Goal: Navigation & Orientation: Find specific page/section

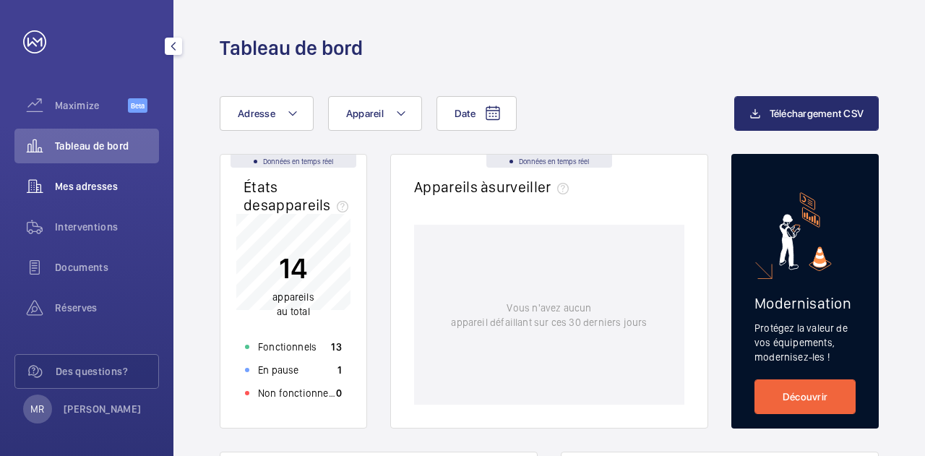
scroll to position [6, 0]
click at [77, 408] on p "[PERSON_NAME]" at bounding box center [103, 407] width 78 height 14
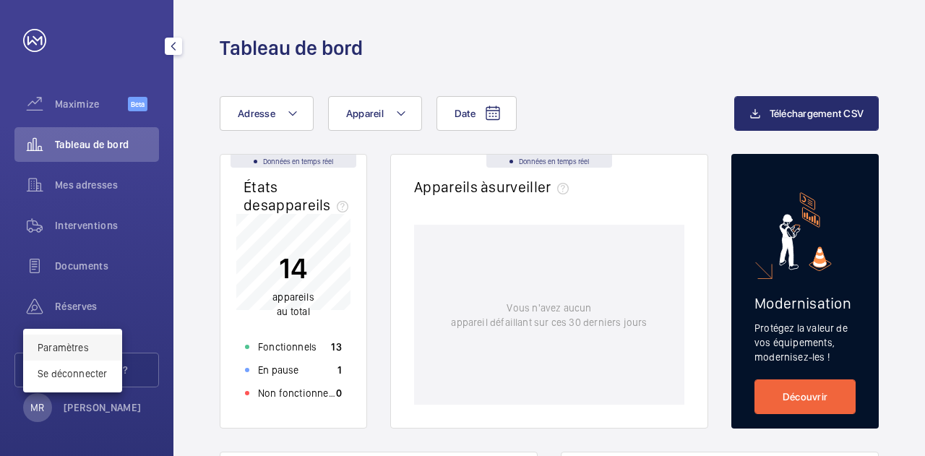
click at [93, 352] on span "Paramètres" at bounding box center [73, 347] width 70 height 14
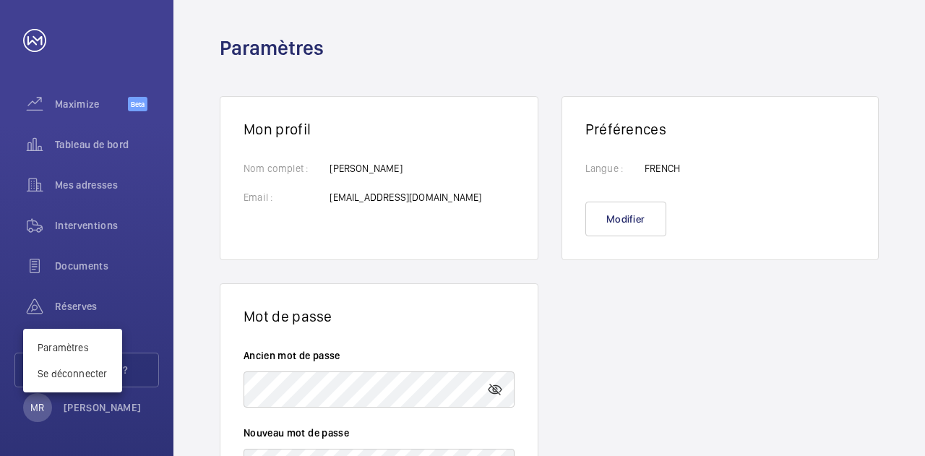
click at [85, 108] on div at bounding box center [462, 228] width 925 height 456
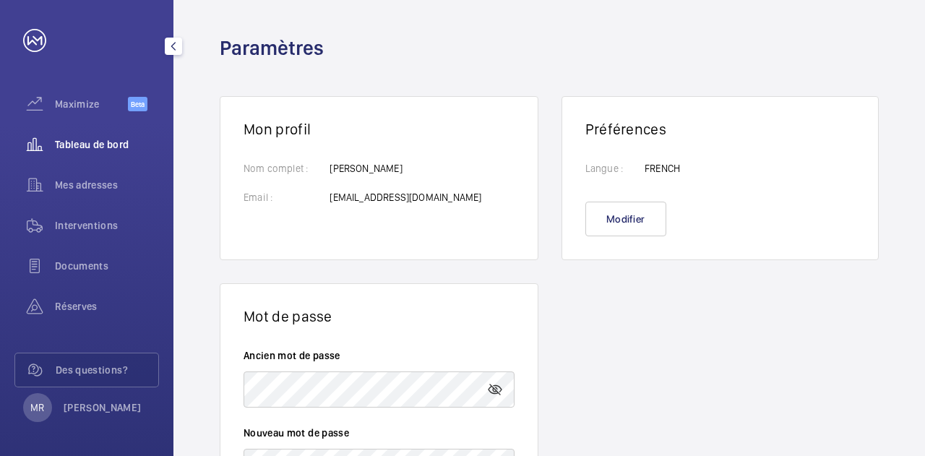
click at [80, 140] on span "Tableau de bord" at bounding box center [107, 144] width 104 height 14
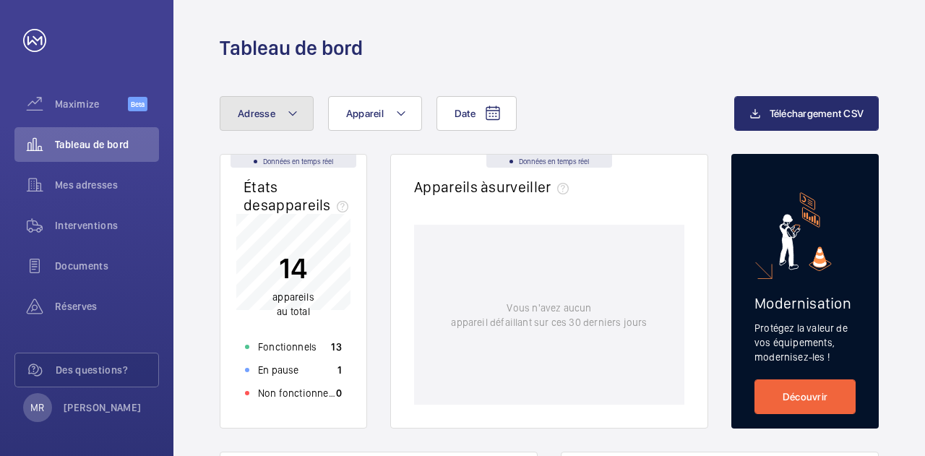
click at [292, 112] on mat-icon at bounding box center [293, 113] width 12 height 17
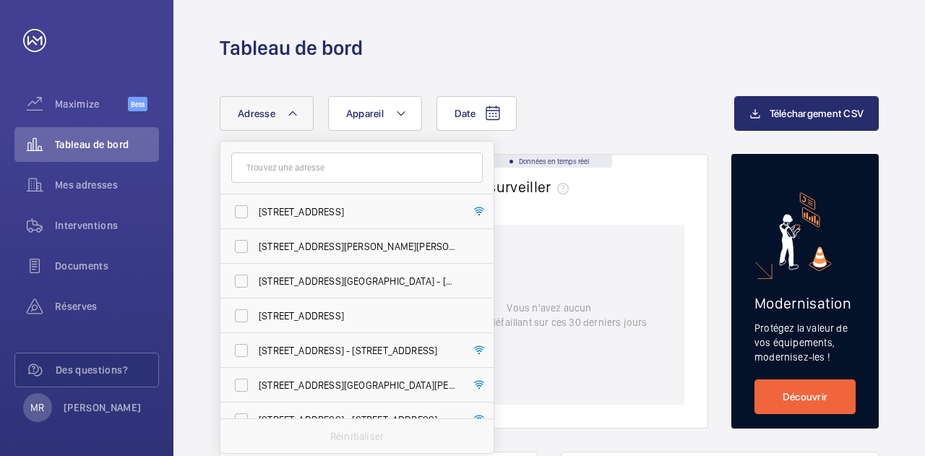
click at [316, 144] on form at bounding box center [356, 168] width 273 height 53
click at [383, 119] on button "Appareil" at bounding box center [375, 113] width 94 height 35
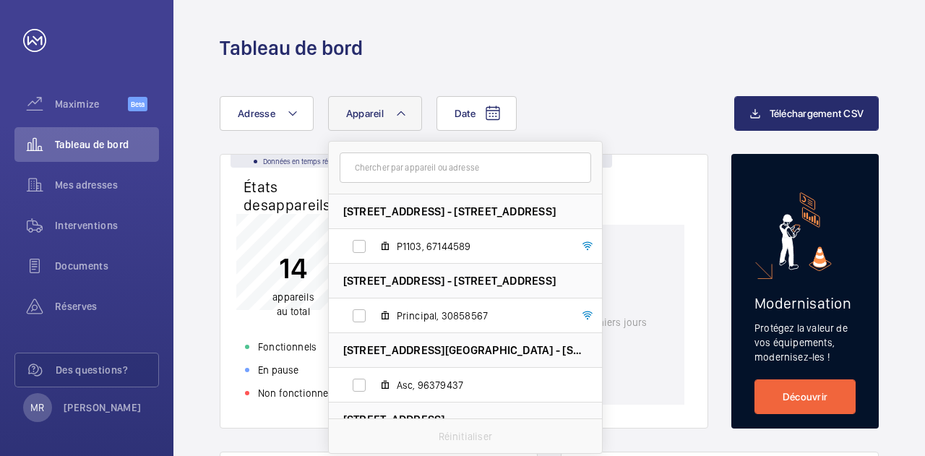
click at [559, 105] on div "Date Adresse Appareil [STREET_ADDRESS] - [STREET_ADDRESS][GEOGRAPHIC_DATA][STRE…" at bounding box center [477, 113] width 514 height 35
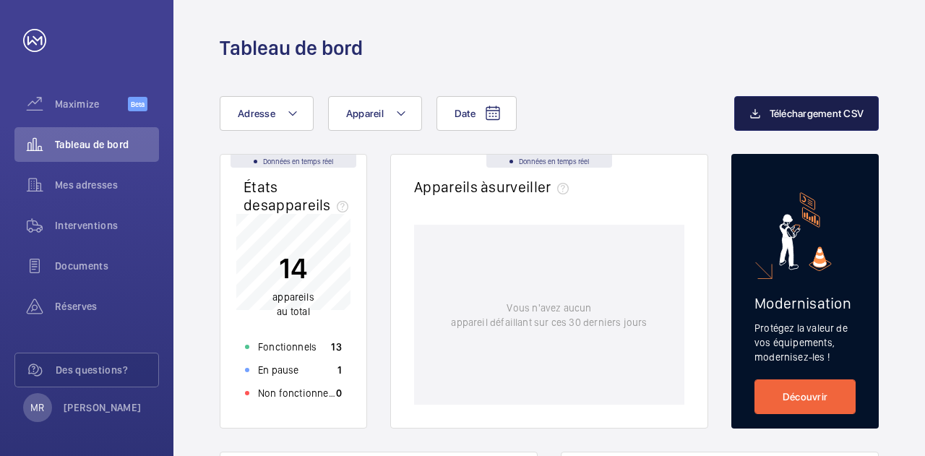
click at [749, 116] on mat-icon "button" at bounding box center [755, 113] width 12 height 17
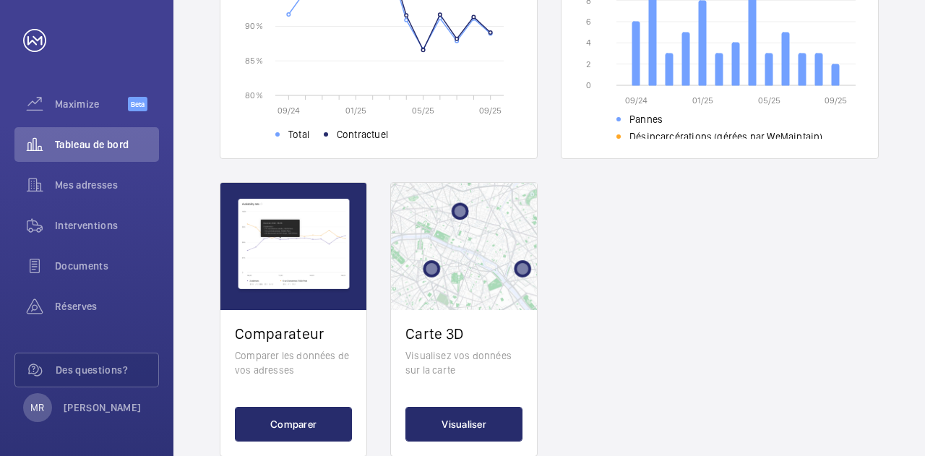
scroll to position [603, 0]
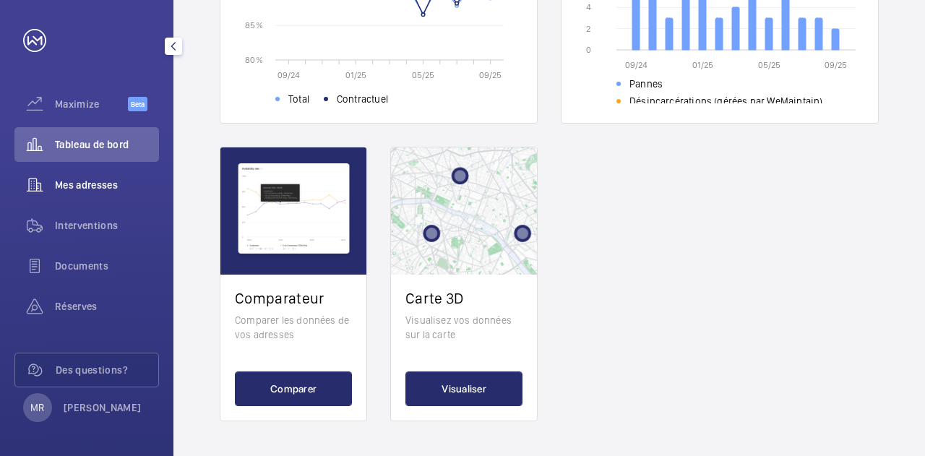
click at [98, 184] on span "Mes adresses" at bounding box center [107, 185] width 104 height 14
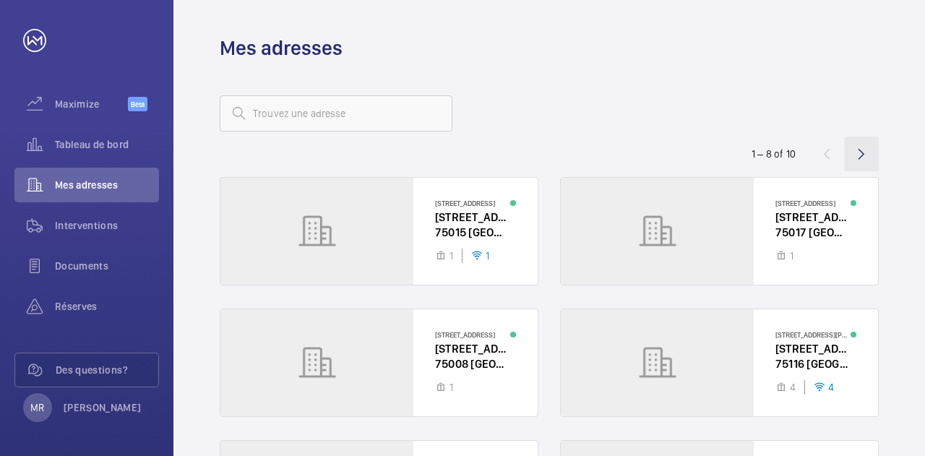
click at [871, 150] on wm-front-icon-button at bounding box center [861, 154] width 35 height 35
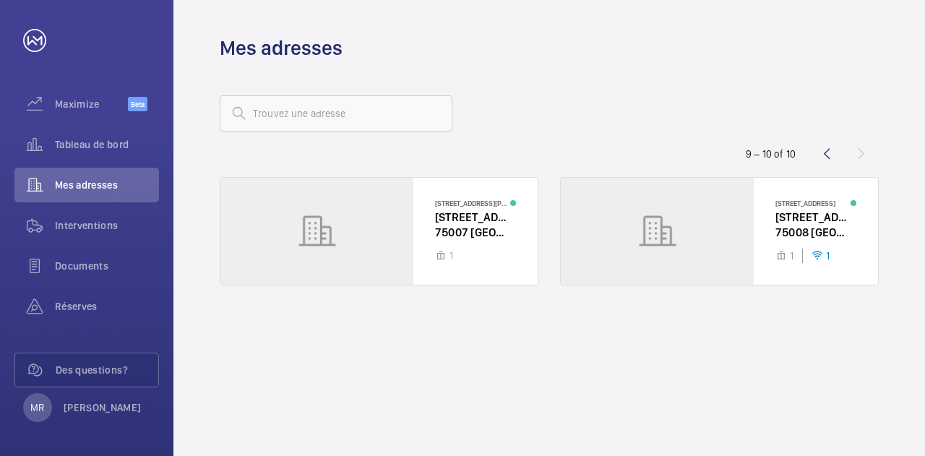
click at [858, 152] on div "9 – 10 of 10" at bounding box center [791, 153] width 173 height 17
click at [821, 152] on wm-front-icon-button at bounding box center [826, 154] width 35 height 35
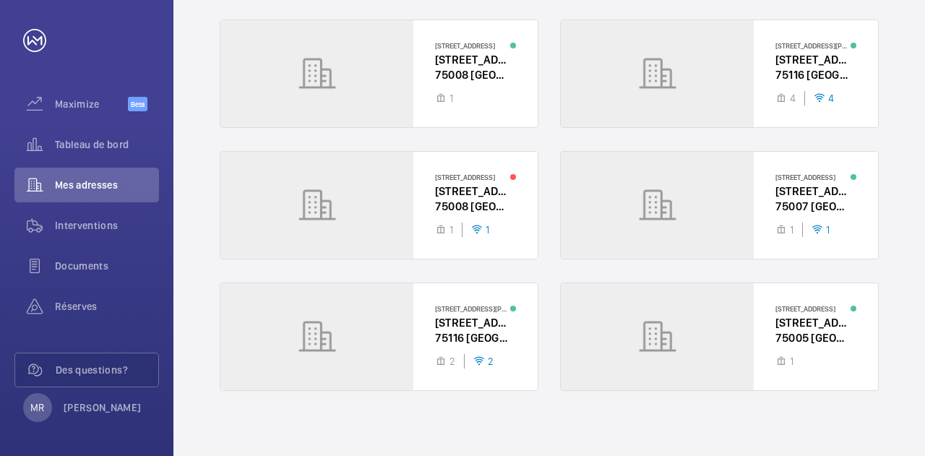
scroll to position [296, 0]
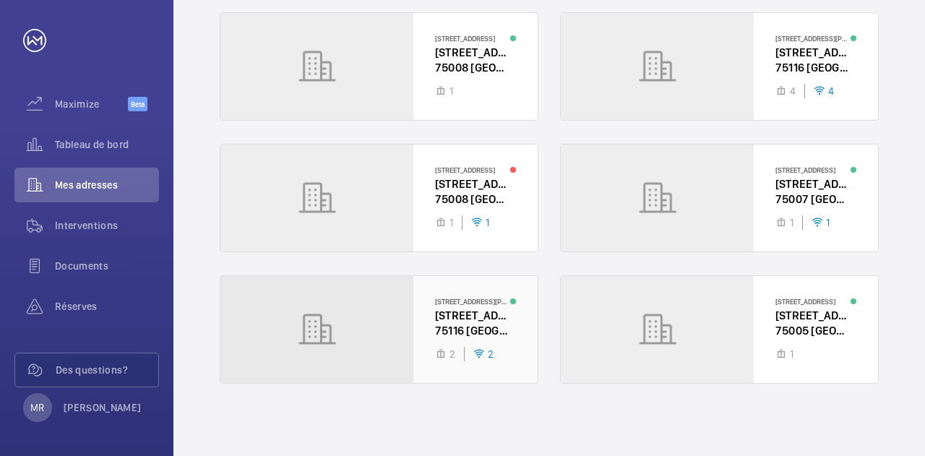
click at [461, 318] on div at bounding box center [378, 329] width 317 height 107
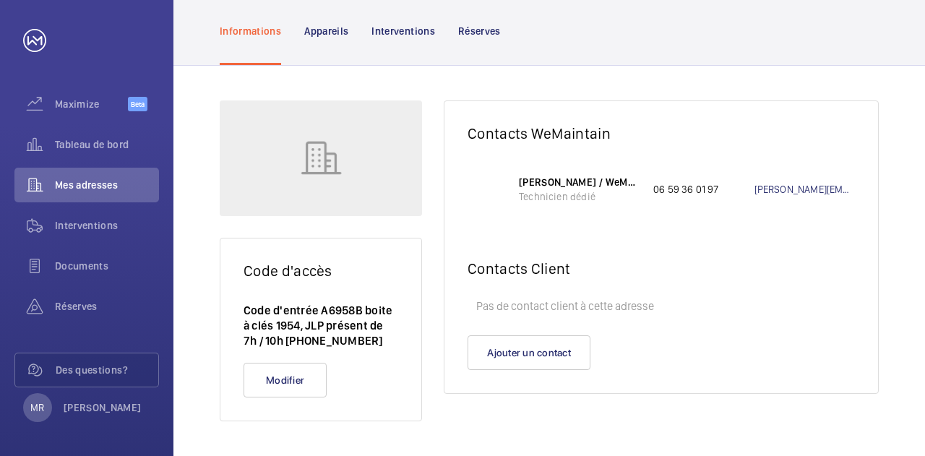
scroll to position [120, 0]
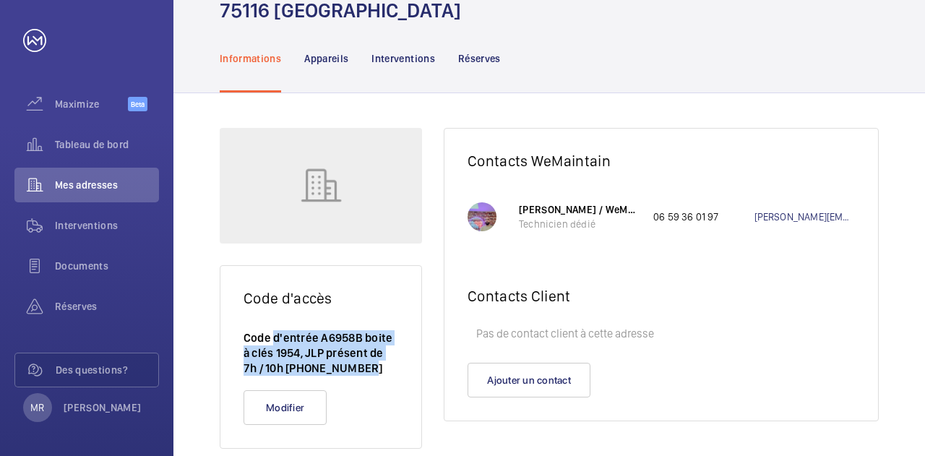
drag, startPoint x: 361, startPoint y: 342, endPoint x: 274, endPoint y: 312, distance: 92.3
click at [274, 330] on p "Code d'entrée A6958B boite à clés 1954, JLP présent de 7h / 10h [PHONE_NUMBER]" at bounding box center [321, 353] width 155 height 46
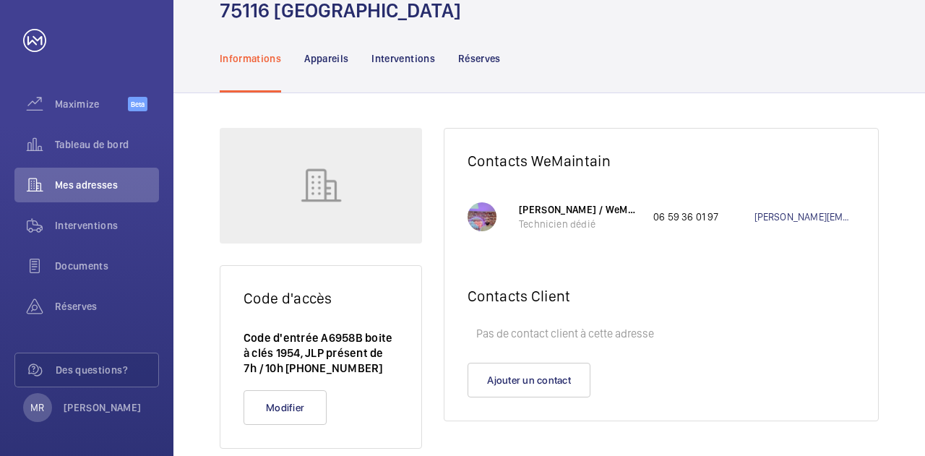
click at [321, 39] on div "Appareils" at bounding box center [326, 58] width 44 height 69
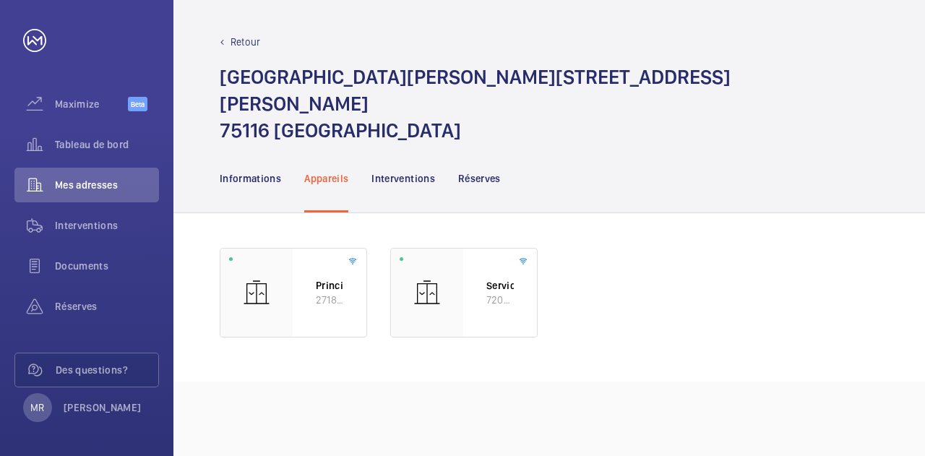
click at [244, 43] on p "Retour" at bounding box center [246, 42] width 30 height 14
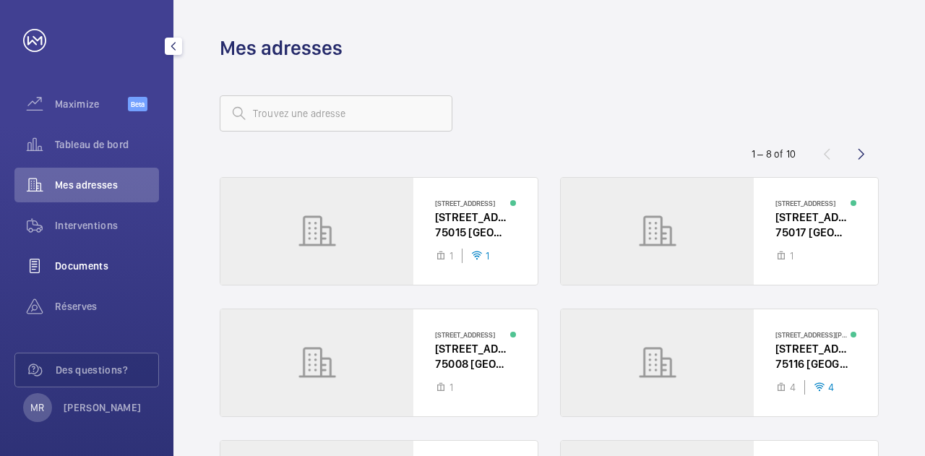
click at [78, 274] on div "Documents" at bounding box center [86, 266] width 145 height 35
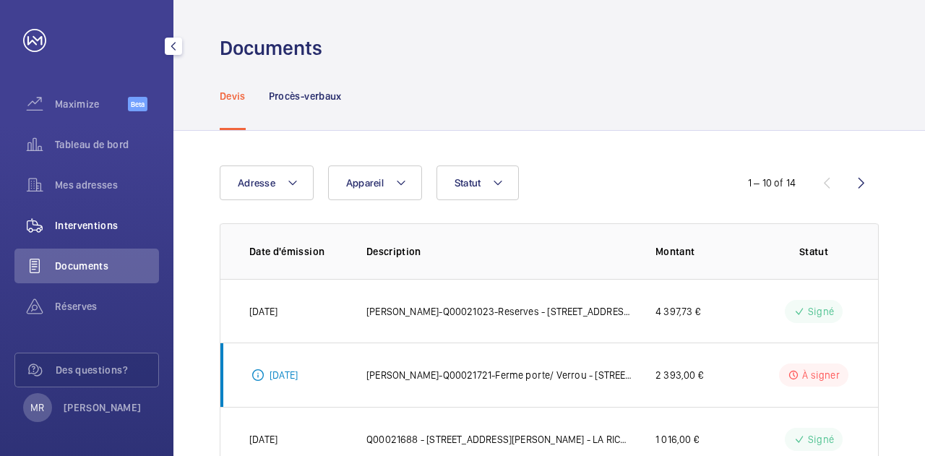
click at [91, 212] on div "Interventions" at bounding box center [86, 225] width 145 height 35
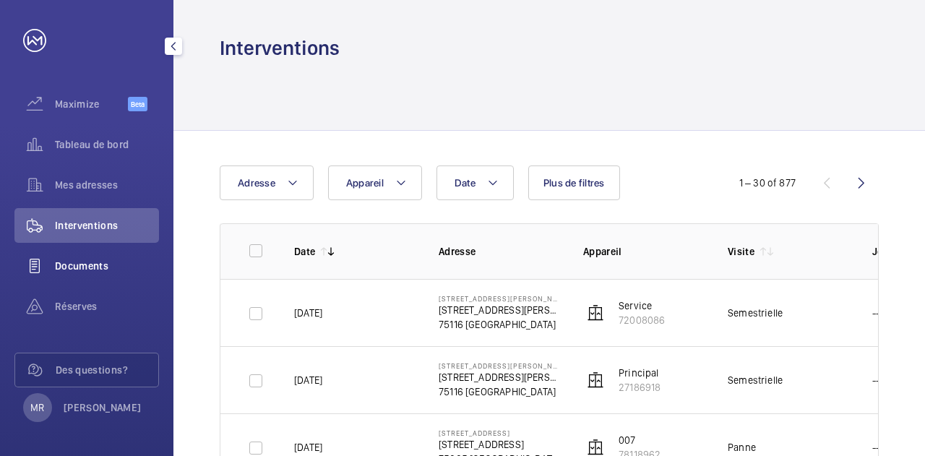
click at [88, 254] on div "Documents" at bounding box center [86, 266] width 145 height 35
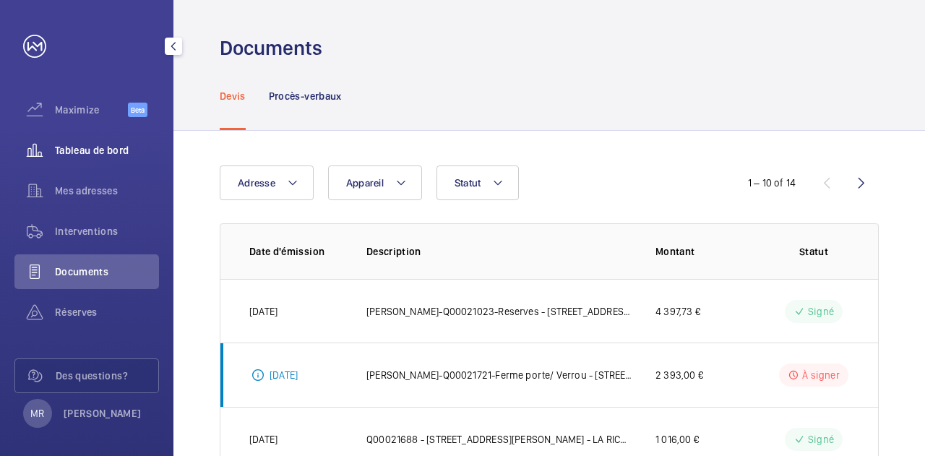
click at [85, 147] on span "Tableau de bord" at bounding box center [107, 150] width 104 height 14
